Goal: Download file/media

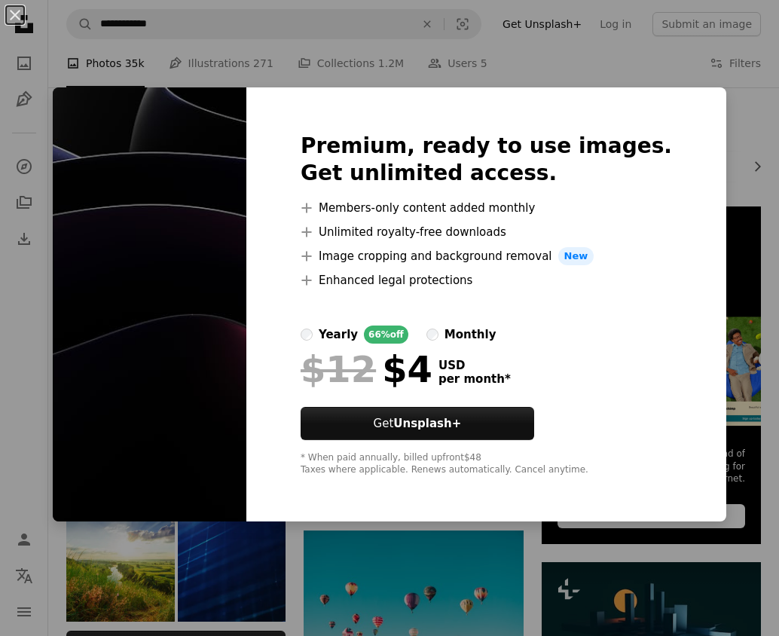
click at [204, 274] on img at bounding box center [150, 304] width 194 height 434
drag, startPoint x: 398, startPoint y: 462, endPoint x: 411, endPoint y: 396, distance: 66.8
click at [402, 440] on div "Premium, ready to use images. Get unlimited access. A plus sign Members-only co…" at bounding box center [486, 304] width 480 height 434
click at [414, 391] on div at bounding box center [486, 398] width 371 height 18
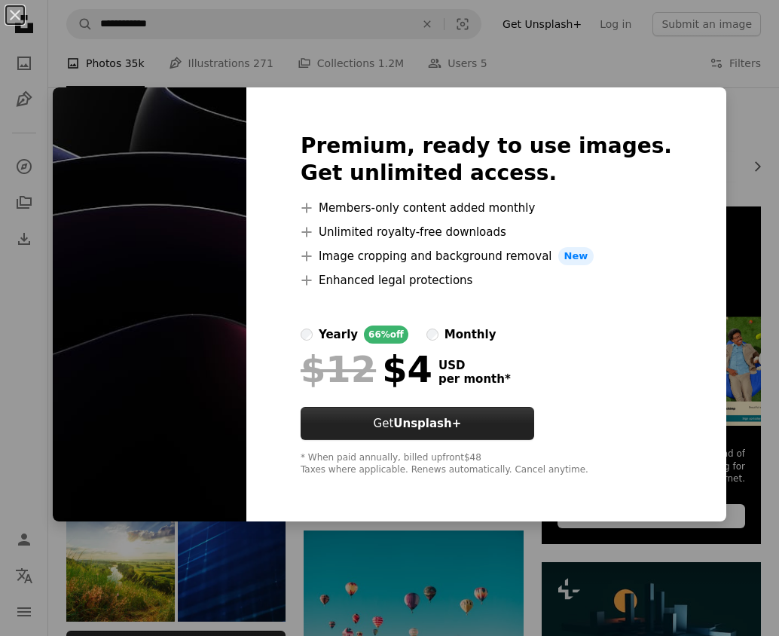
click at [414, 412] on button "Get Unsplash+" at bounding box center [418, 423] width 234 height 33
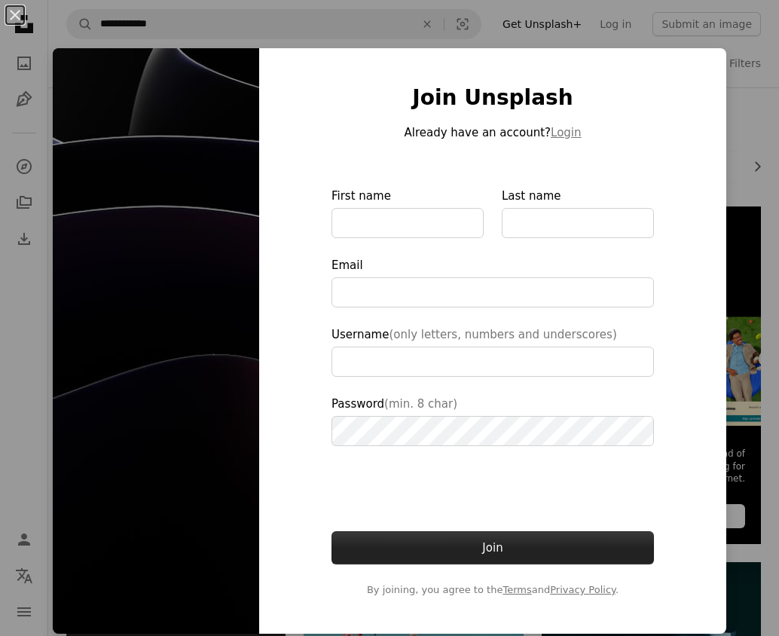
click at [484, 545] on button "Join" at bounding box center [493, 547] width 322 height 33
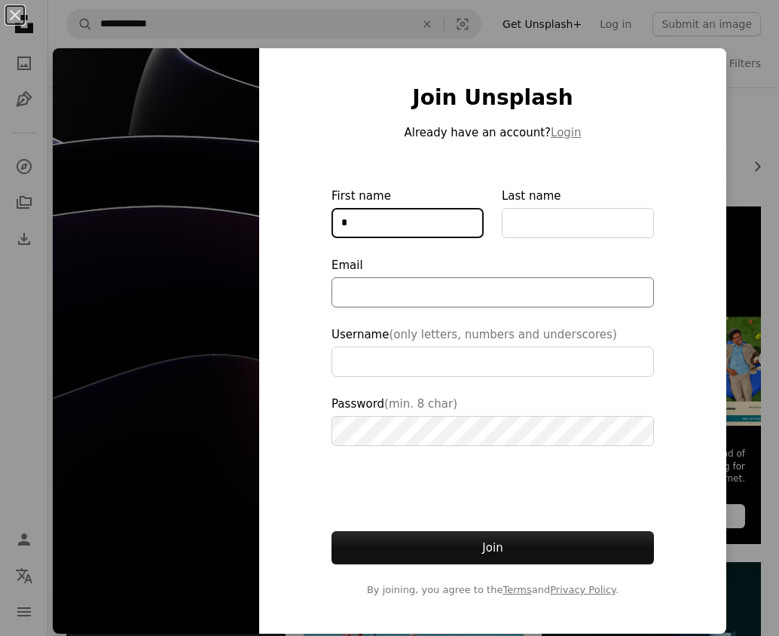
type input "*"
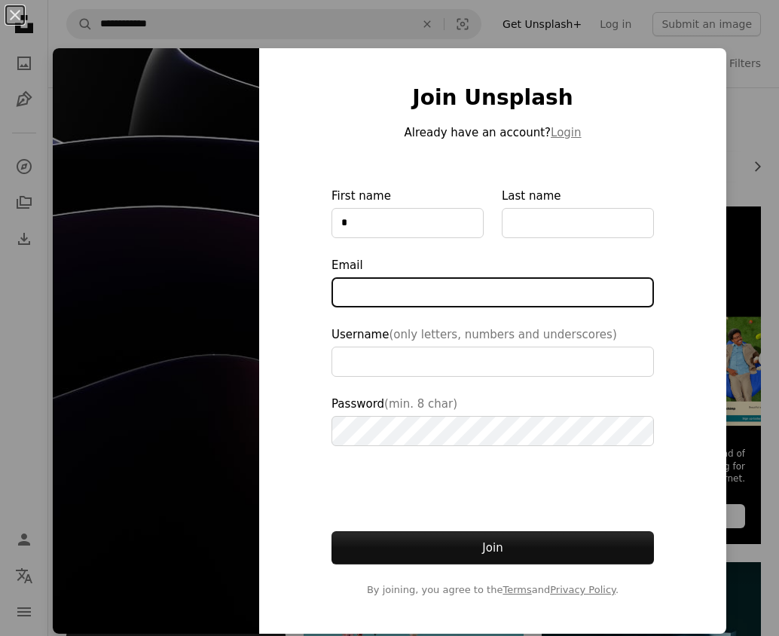
click at [405, 289] on input "Email" at bounding box center [493, 292] width 322 height 30
click at [405, 289] on input "*" at bounding box center [493, 292] width 322 height 30
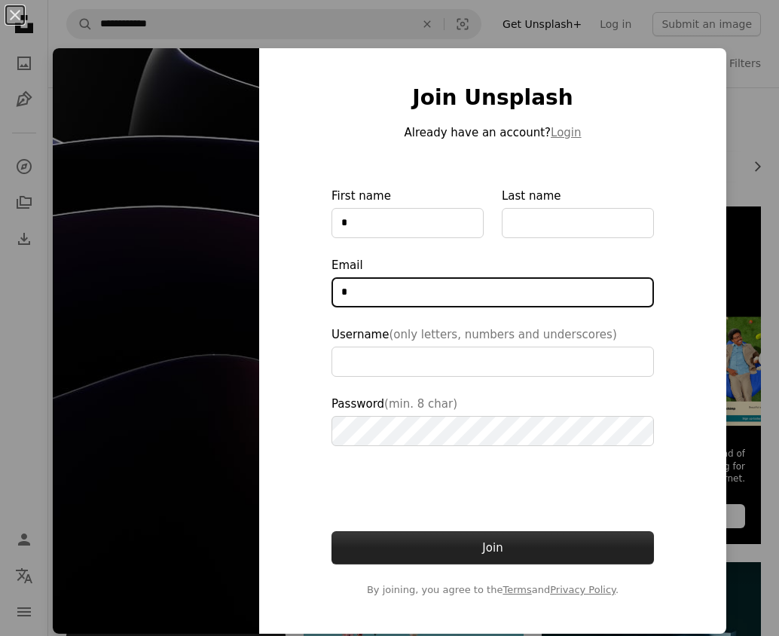
type input "*"
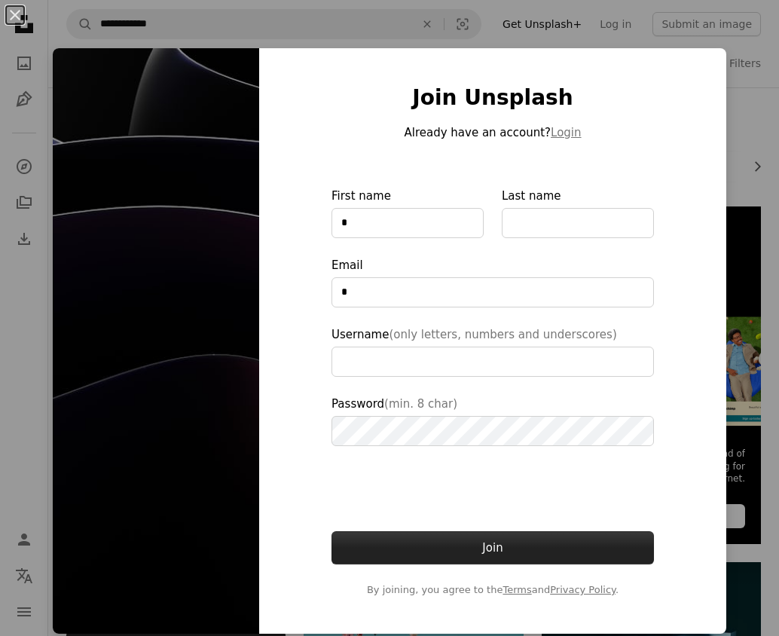
type input "**********"
click at [494, 546] on button "Join" at bounding box center [493, 547] width 322 height 33
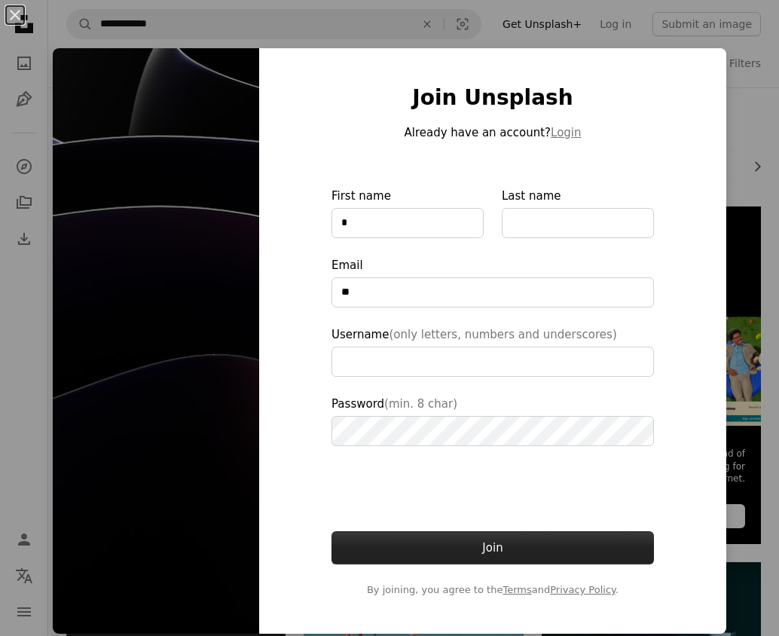
click at [494, 546] on button "Join" at bounding box center [493, 547] width 322 height 33
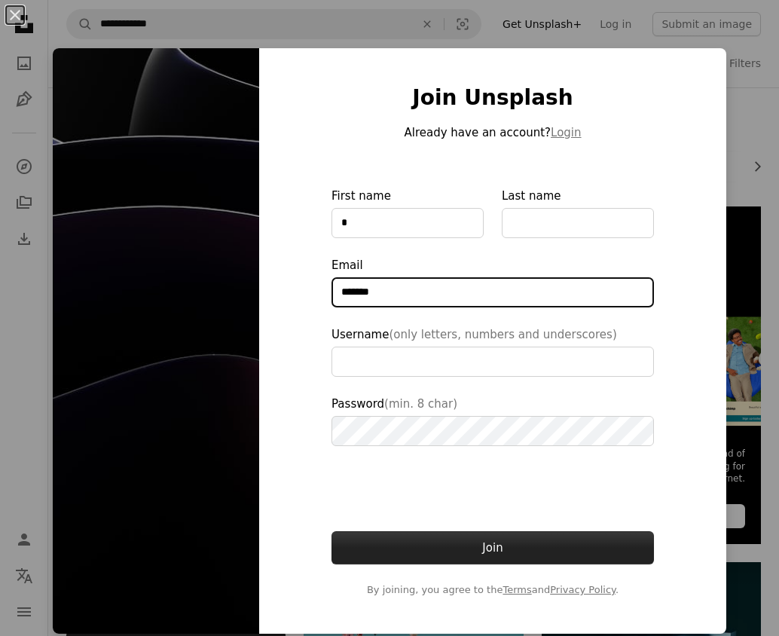
type input "*******"
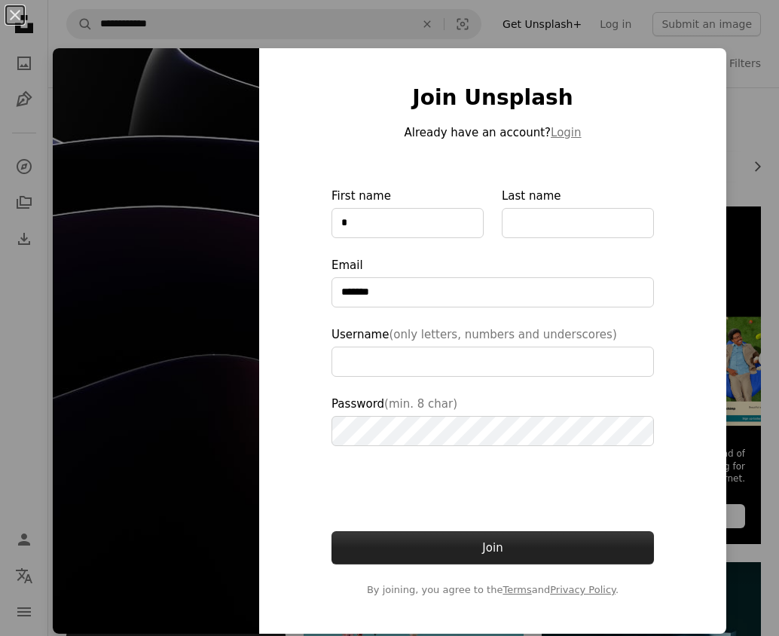
click at [494, 546] on button "Join" at bounding box center [493, 547] width 322 height 33
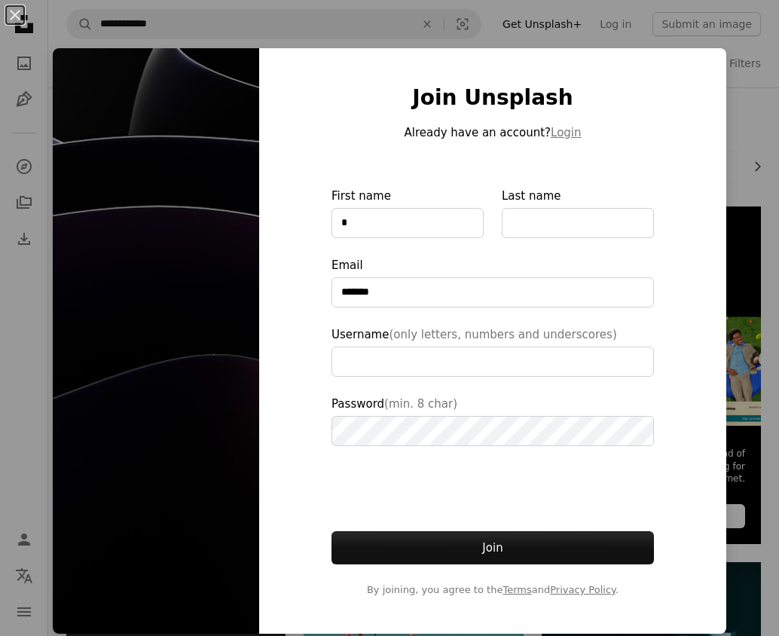
drag, startPoint x: 494, startPoint y: 546, endPoint x: 474, endPoint y: 453, distance: 95.6
click at [494, 541] on button "Join" at bounding box center [493, 547] width 322 height 33
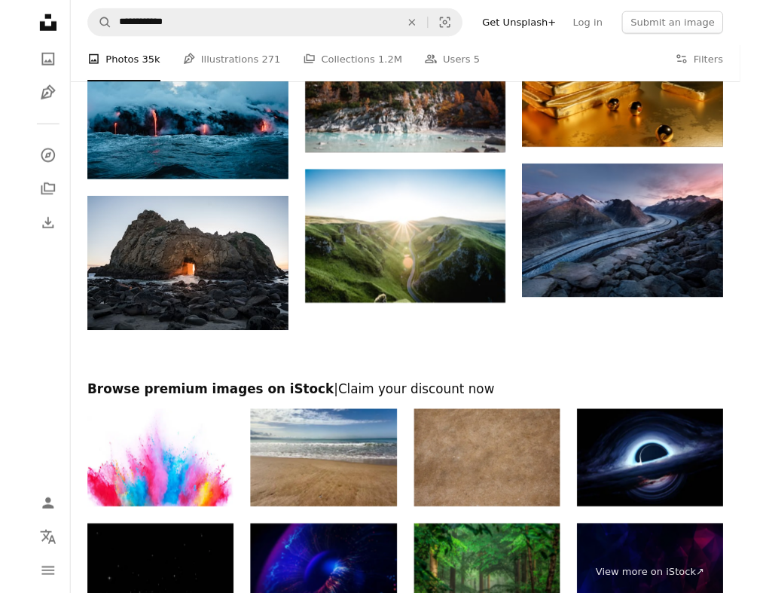
scroll to position [1130, 0]
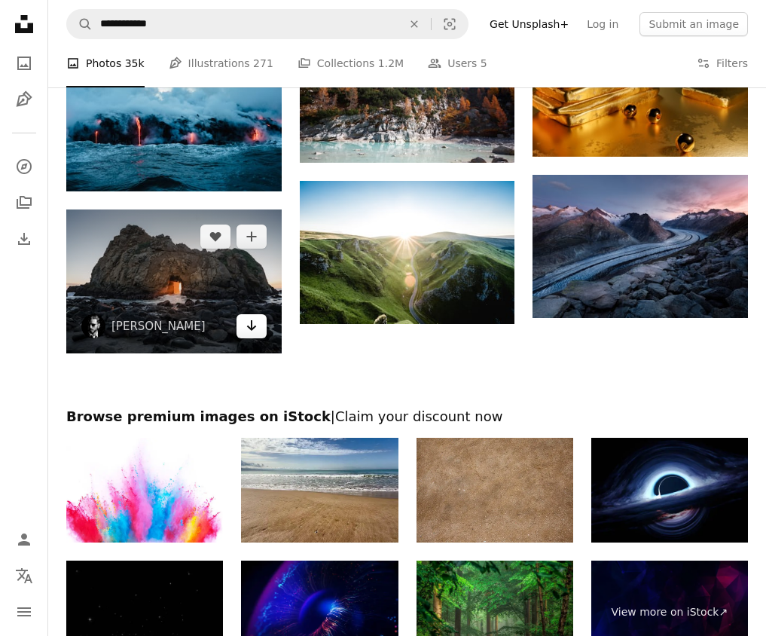
click at [263, 319] on link "Arrow pointing down" at bounding box center [252, 326] width 30 height 24
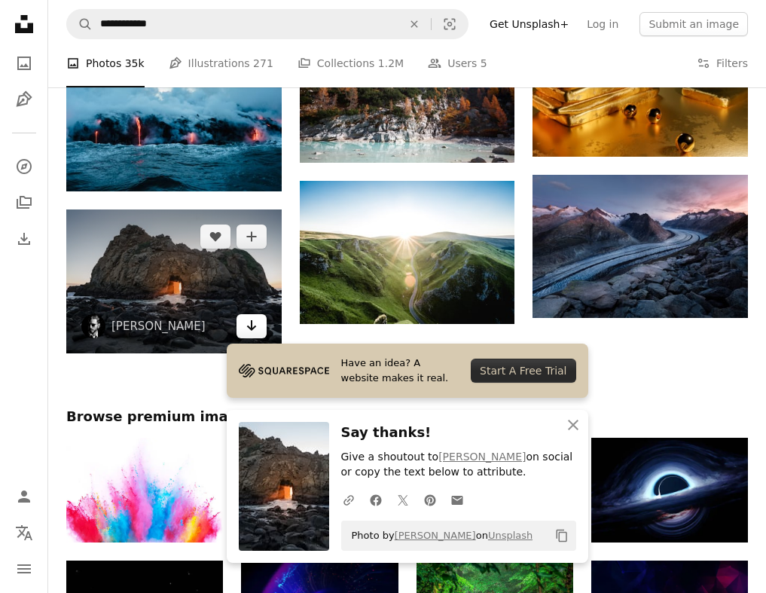
click at [258, 314] on link "Arrow pointing down" at bounding box center [252, 326] width 30 height 24
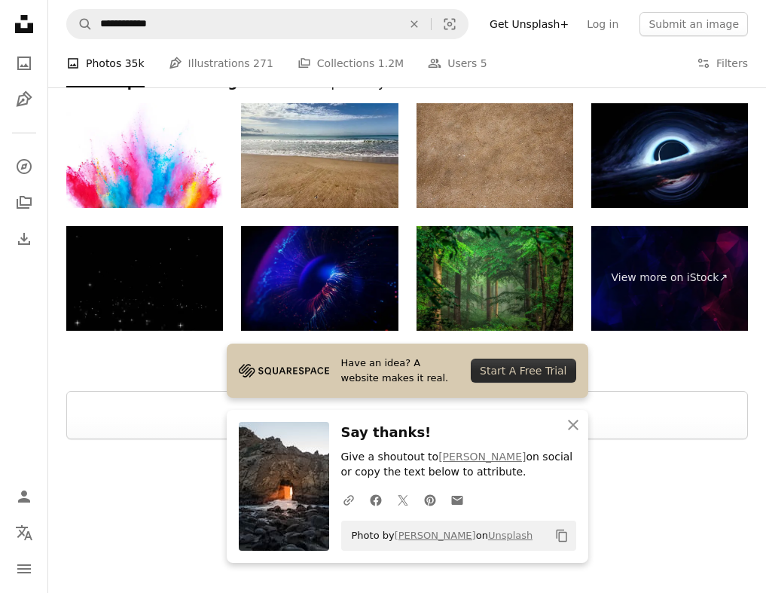
scroll to position [1466, 0]
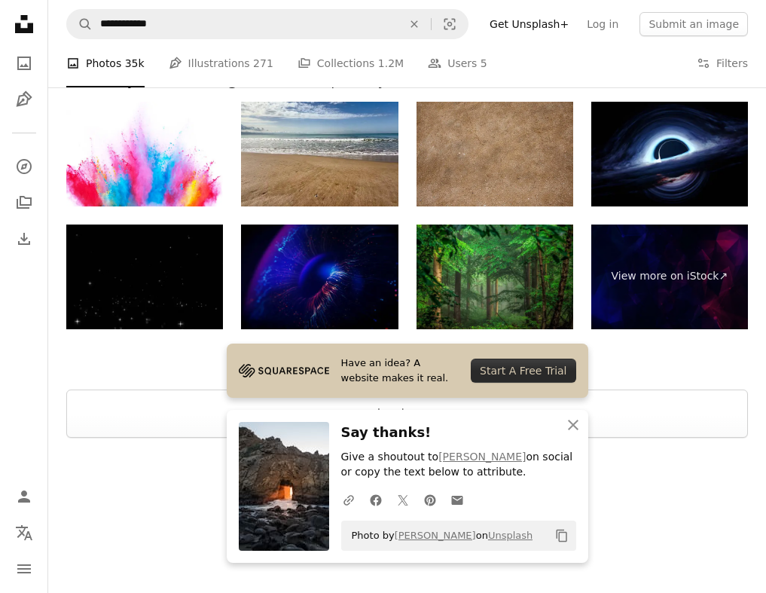
click at [391, 285] on img at bounding box center [319, 277] width 157 height 105
